Goal: Navigation & Orientation: Understand site structure

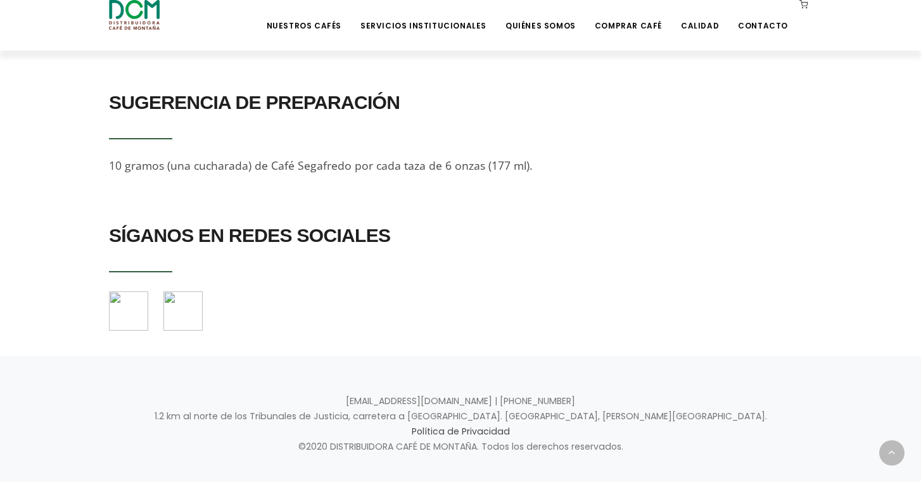
scroll to position [858, 0]
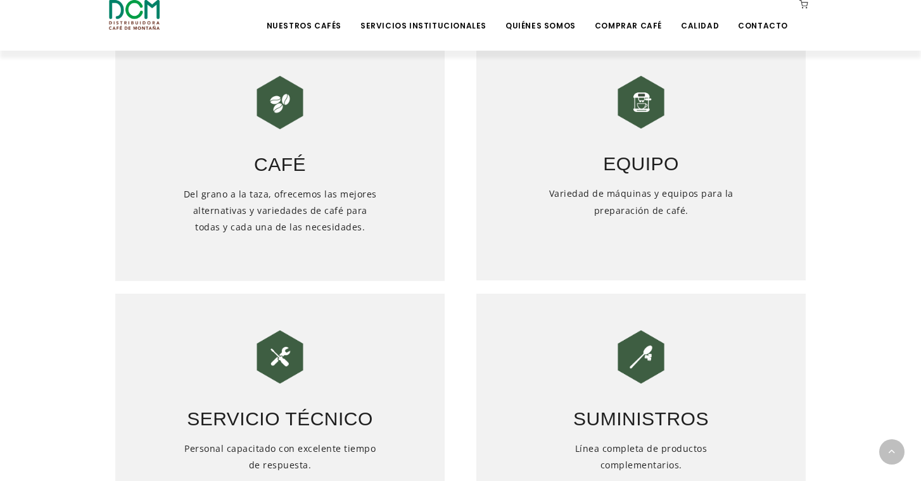
scroll to position [531, 0]
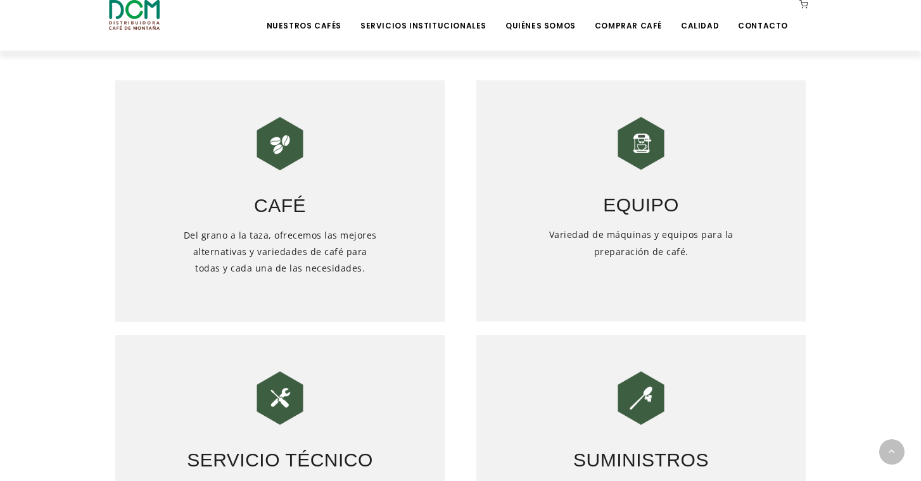
click at [635, 170] on img at bounding box center [640, 143] width 63 height 63
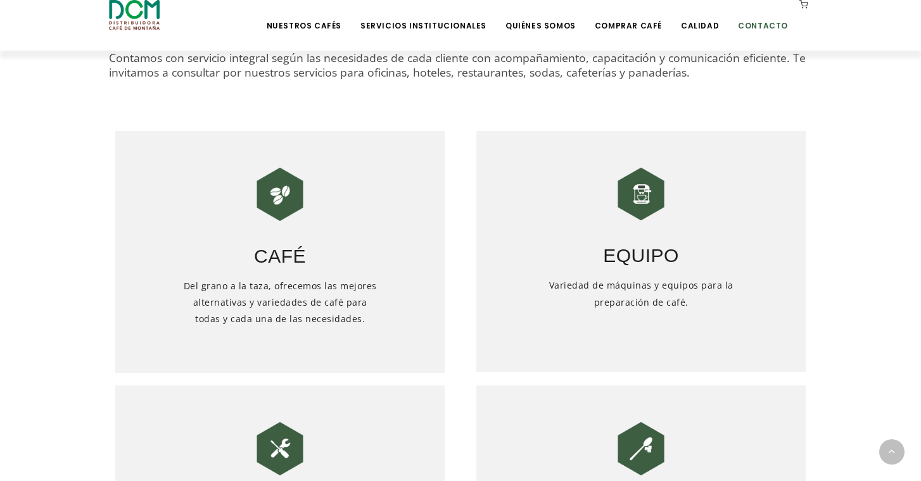
scroll to position [443, 0]
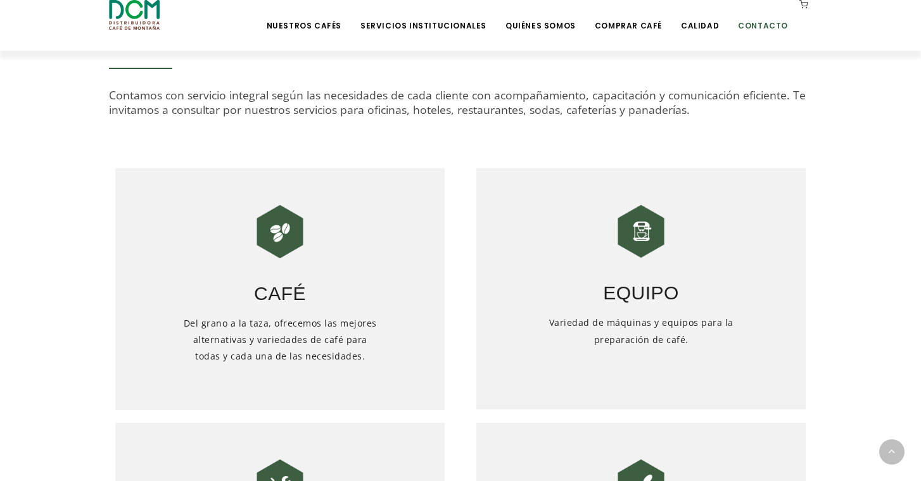
click at [751, 20] on link "Contacto" at bounding box center [762, 16] width 65 height 30
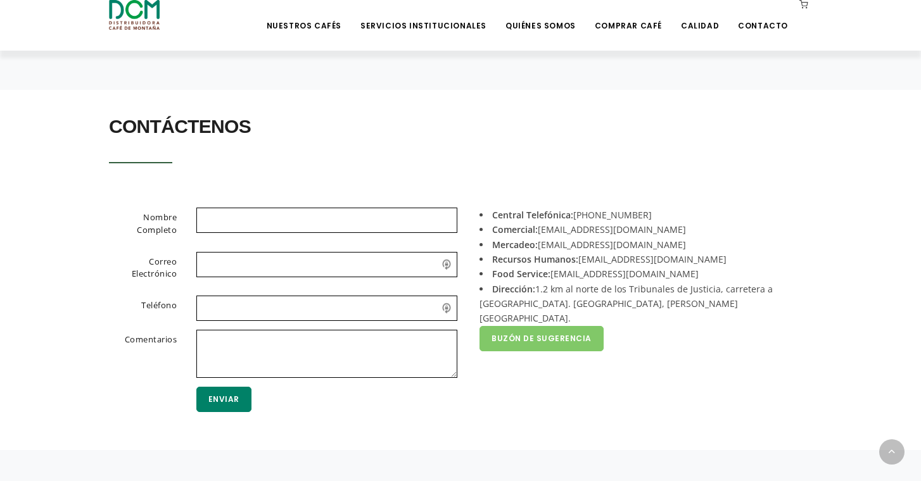
scroll to position [313, 0]
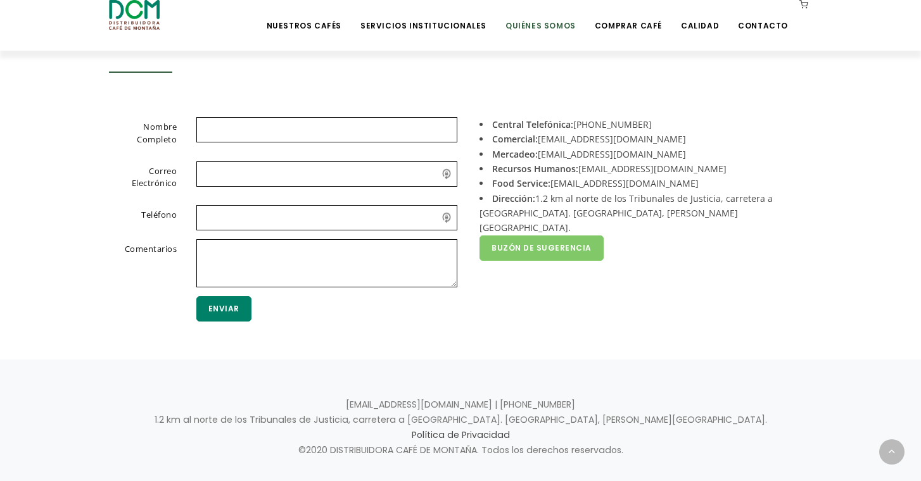
click at [531, 25] on link "Quiénes Somos" at bounding box center [540, 16] width 85 height 30
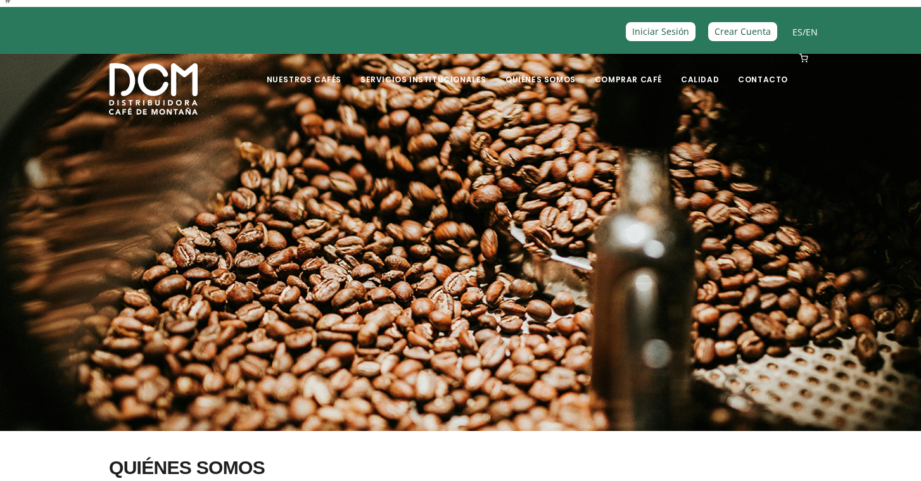
scroll to position [9, 0]
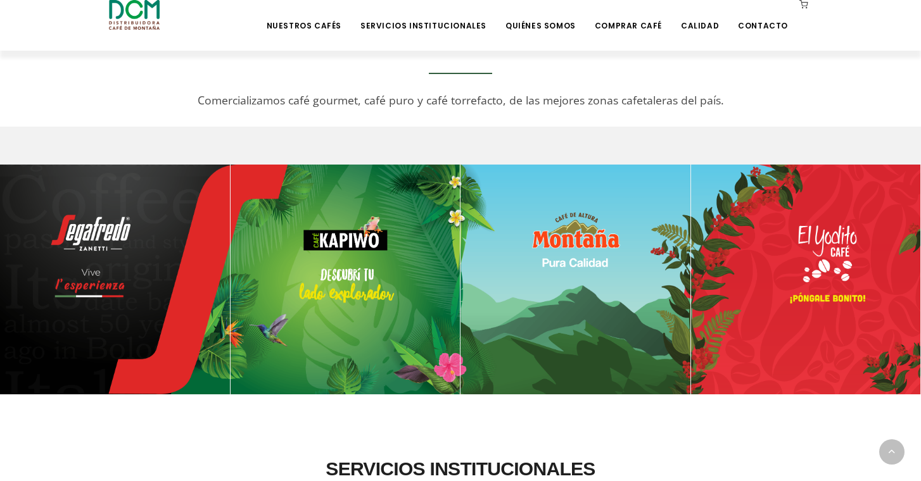
scroll to position [550, 0]
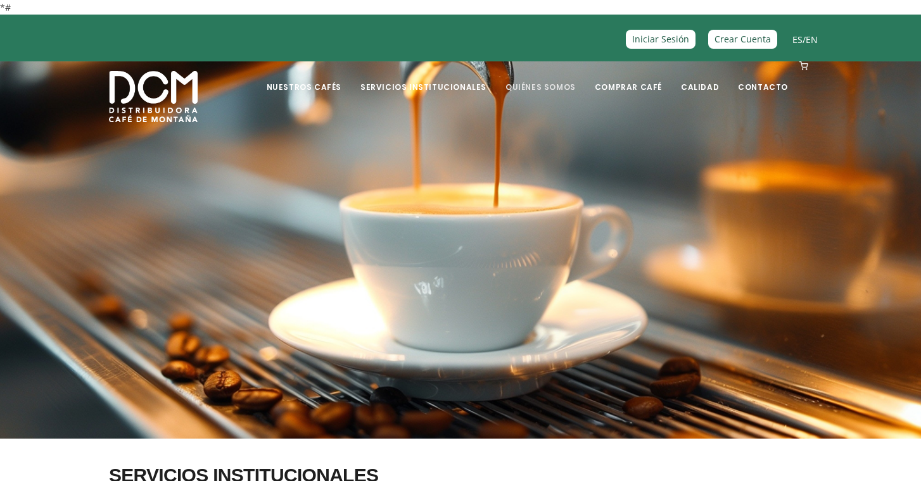
click at [557, 89] on link "Quiénes Somos" at bounding box center [540, 78] width 85 height 30
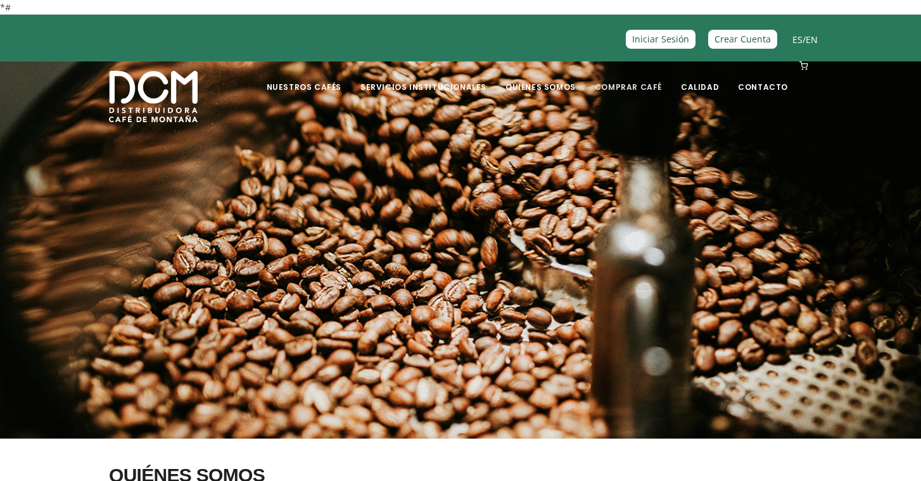
scroll to position [-1, 0]
